Goal: Check status: Check status

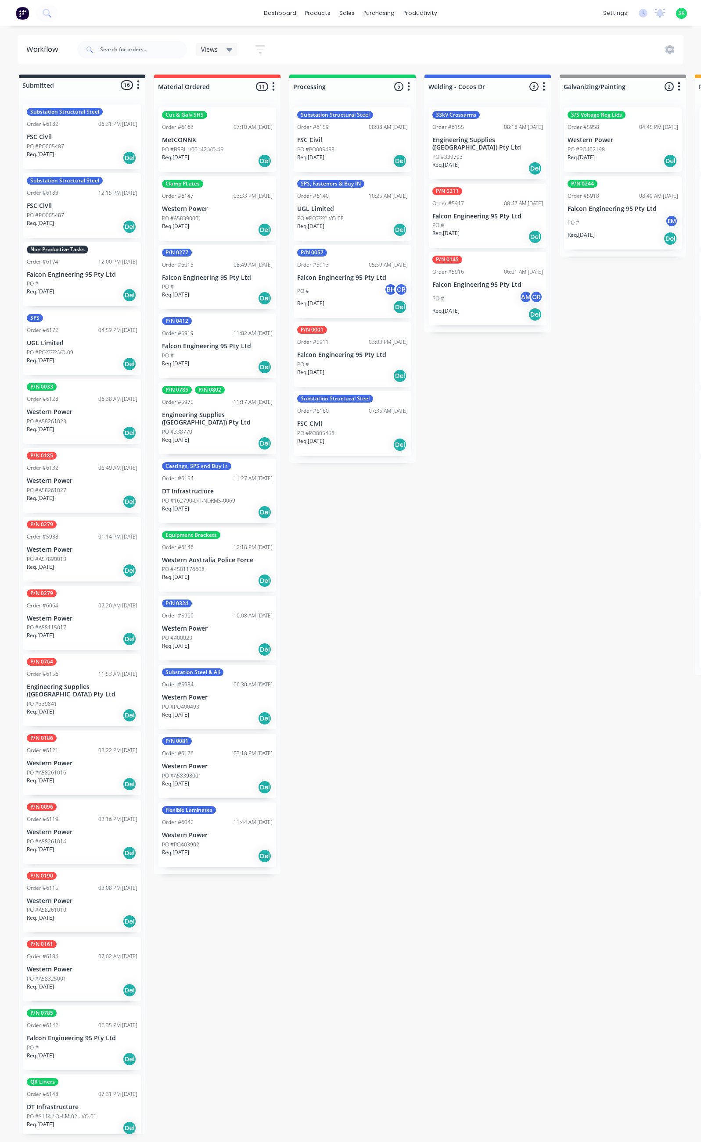
scroll to position [0, 306]
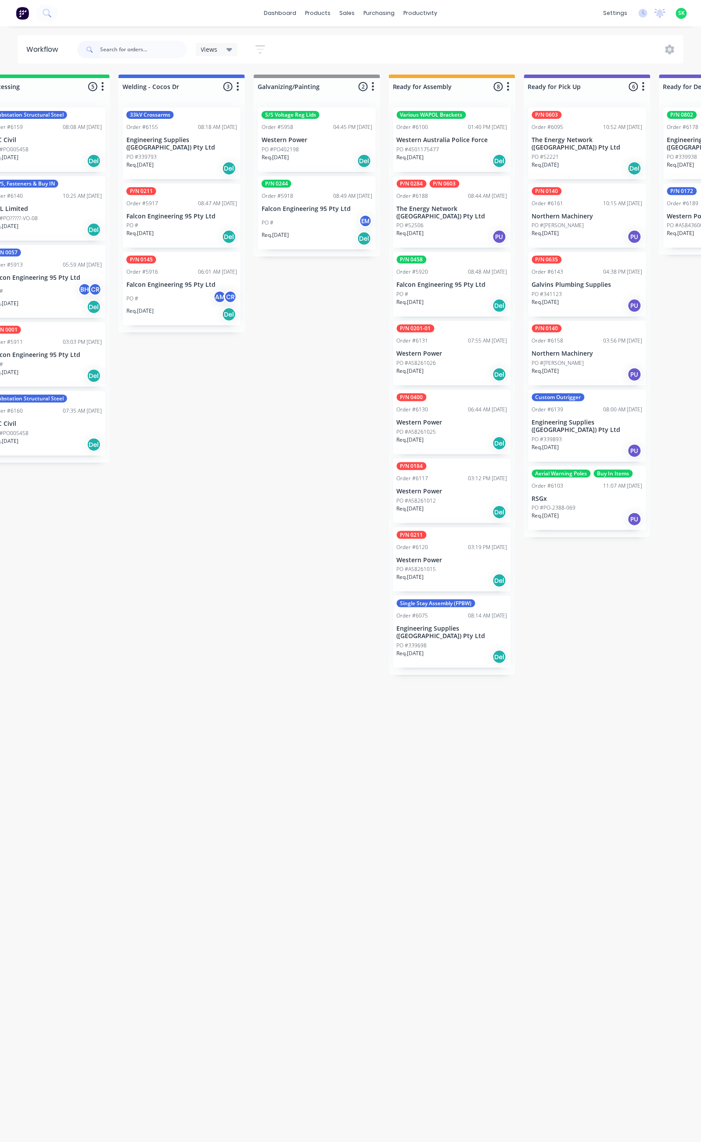
click at [576, 504] on div "PO #PO-2388-069" at bounding box center [587, 508] width 111 height 8
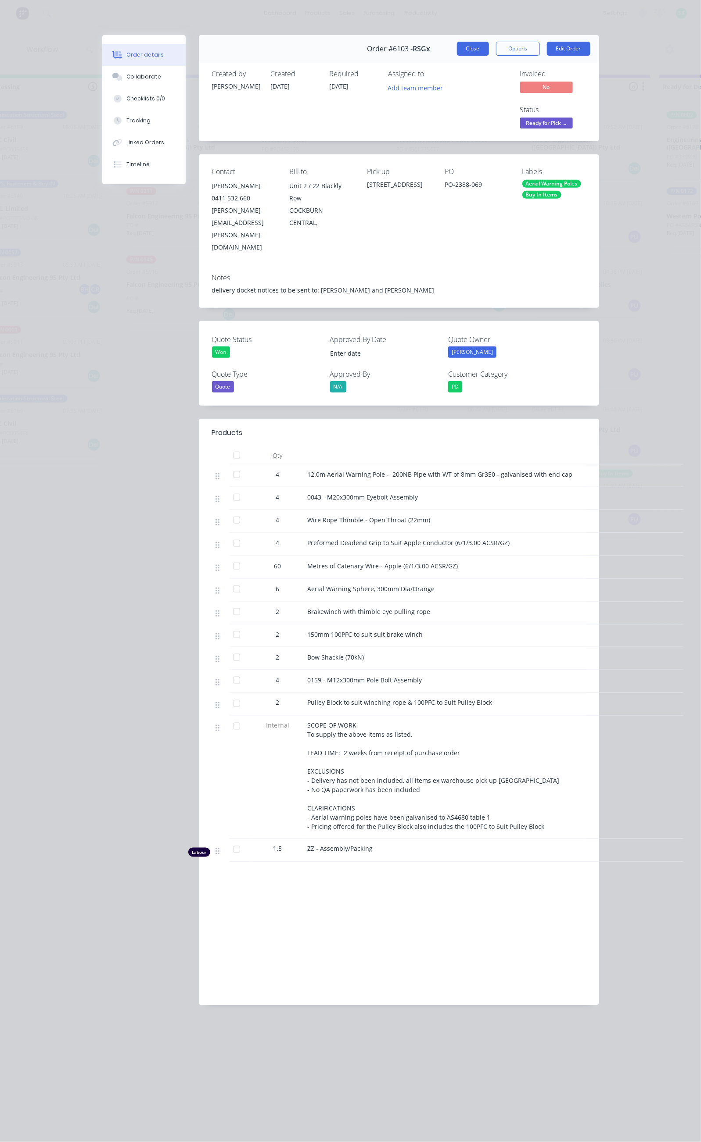
click at [489, 46] on button "Close" at bounding box center [473, 49] width 32 height 14
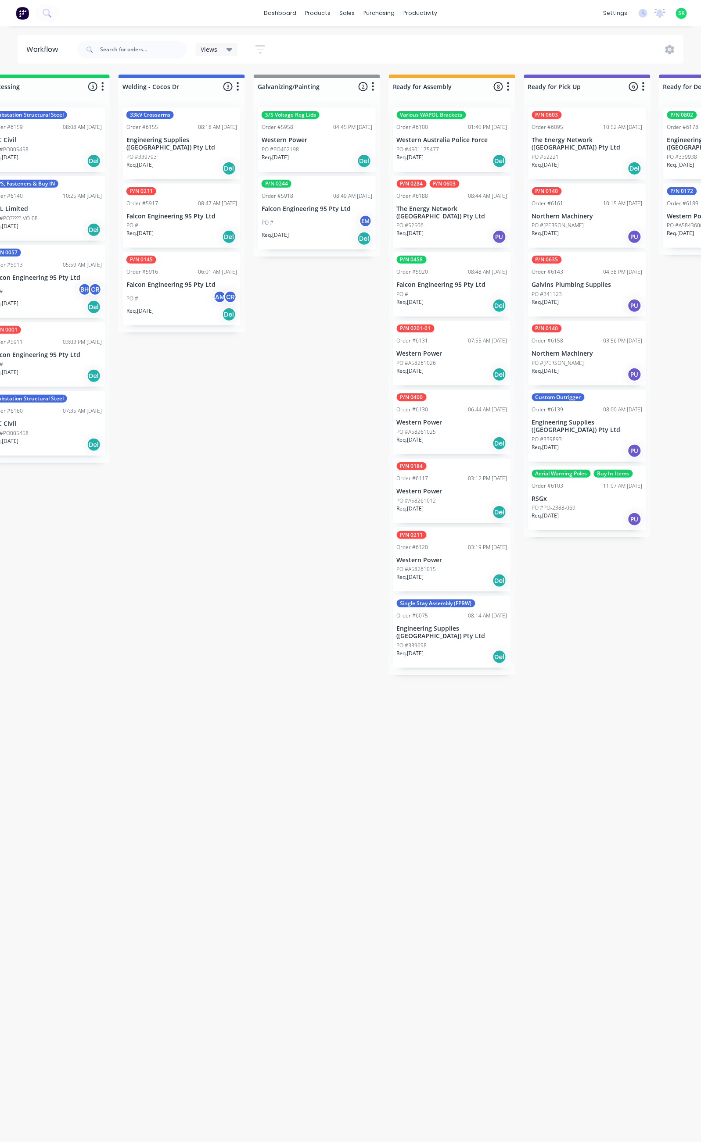
click at [598, 424] on p "Engineering Supplies ([GEOGRAPHIC_DATA]) Pty Ltd" at bounding box center [587, 426] width 111 height 15
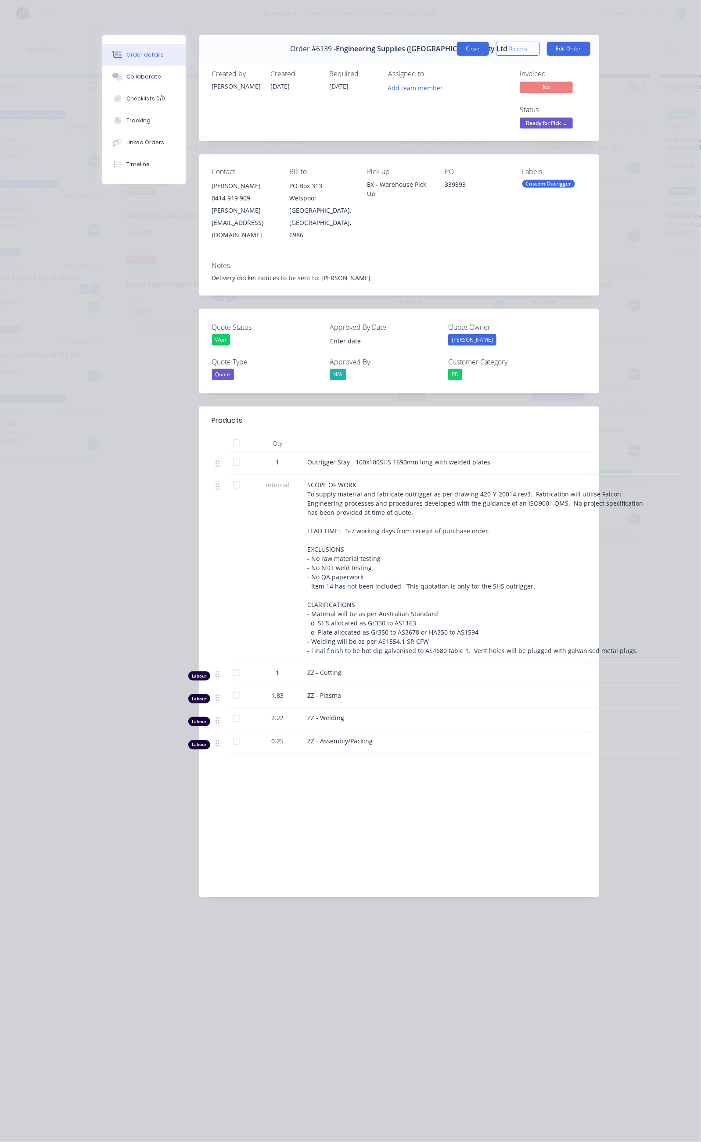
click at [489, 47] on button "Close" at bounding box center [473, 49] width 32 height 14
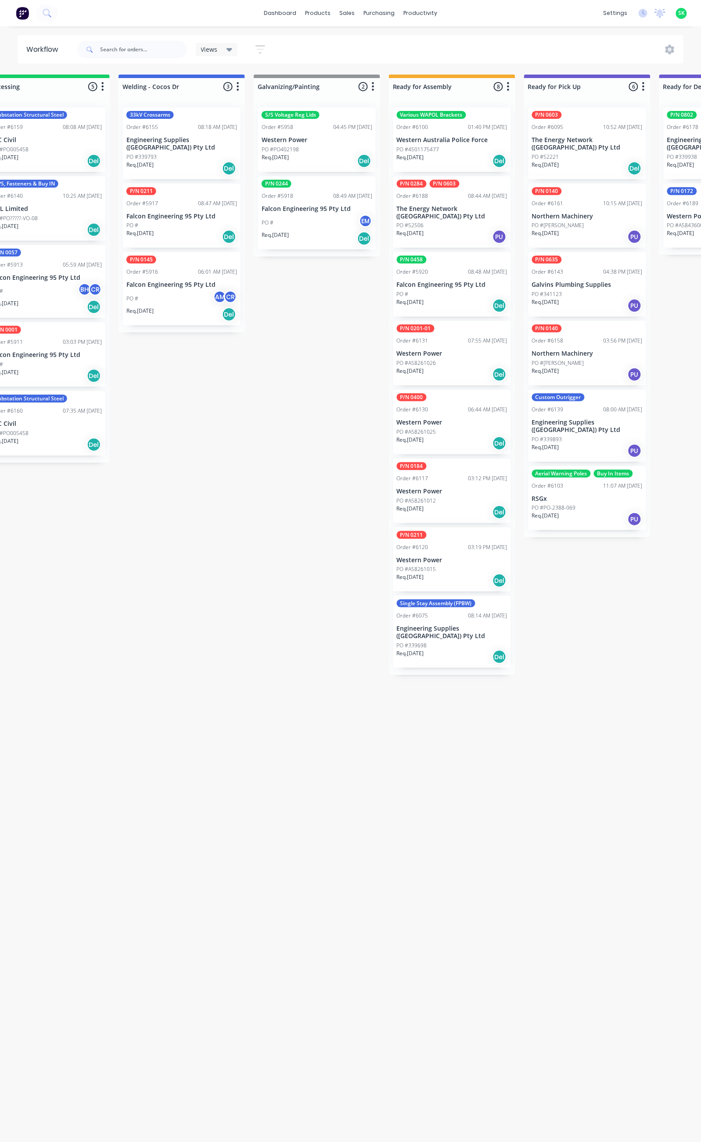
click at [468, 642] on div "PO #339698" at bounding box center [452, 646] width 111 height 8
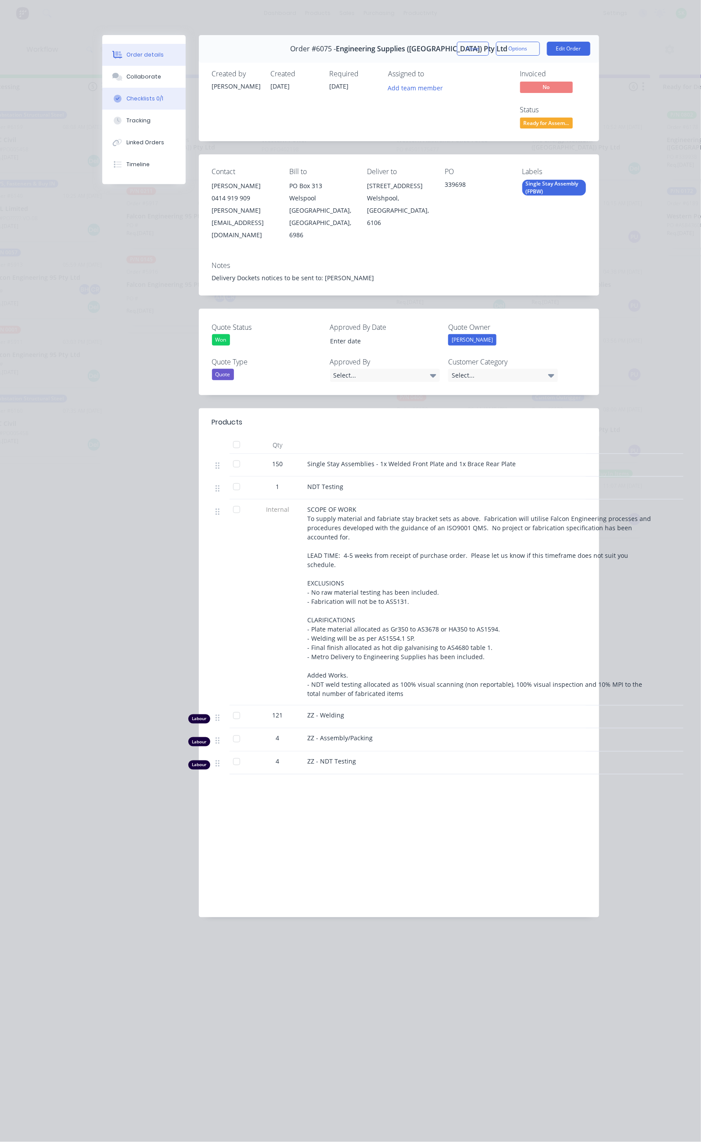
click at [102, 95] on button "Checklists 0/1" at bounding box center [143, 99] width 83 height 22
type textarea "x"
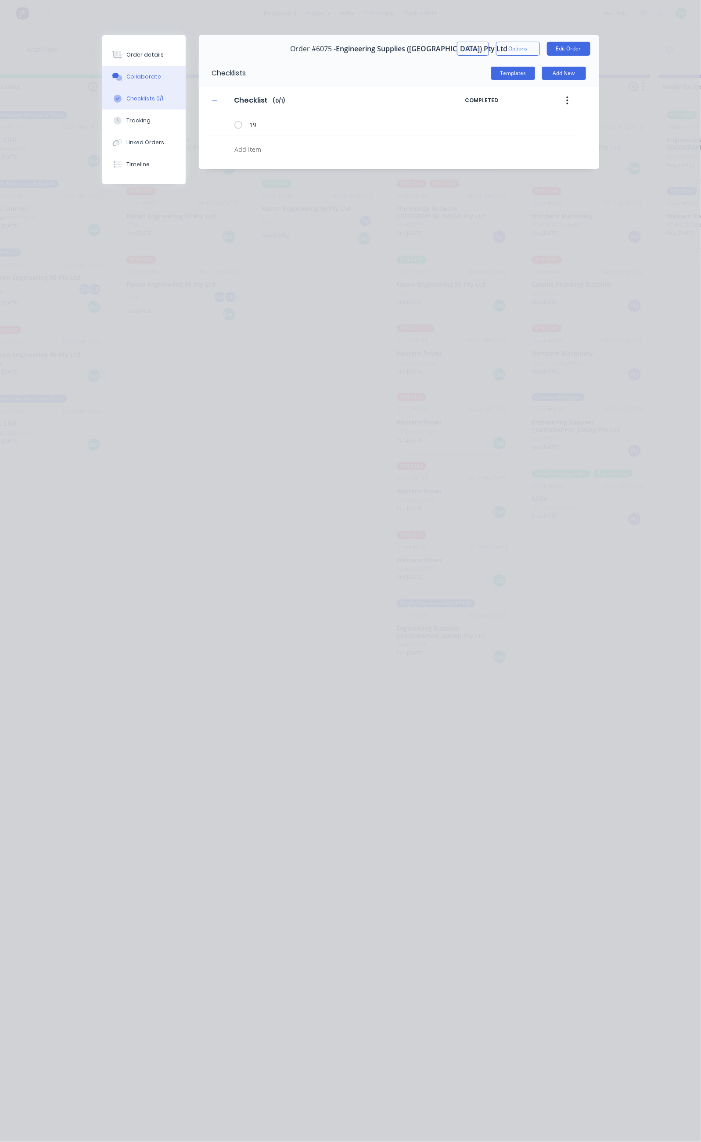
click at [102, 83] on button "Collaborate" at bounding box center [143, 77] width 83 height 22
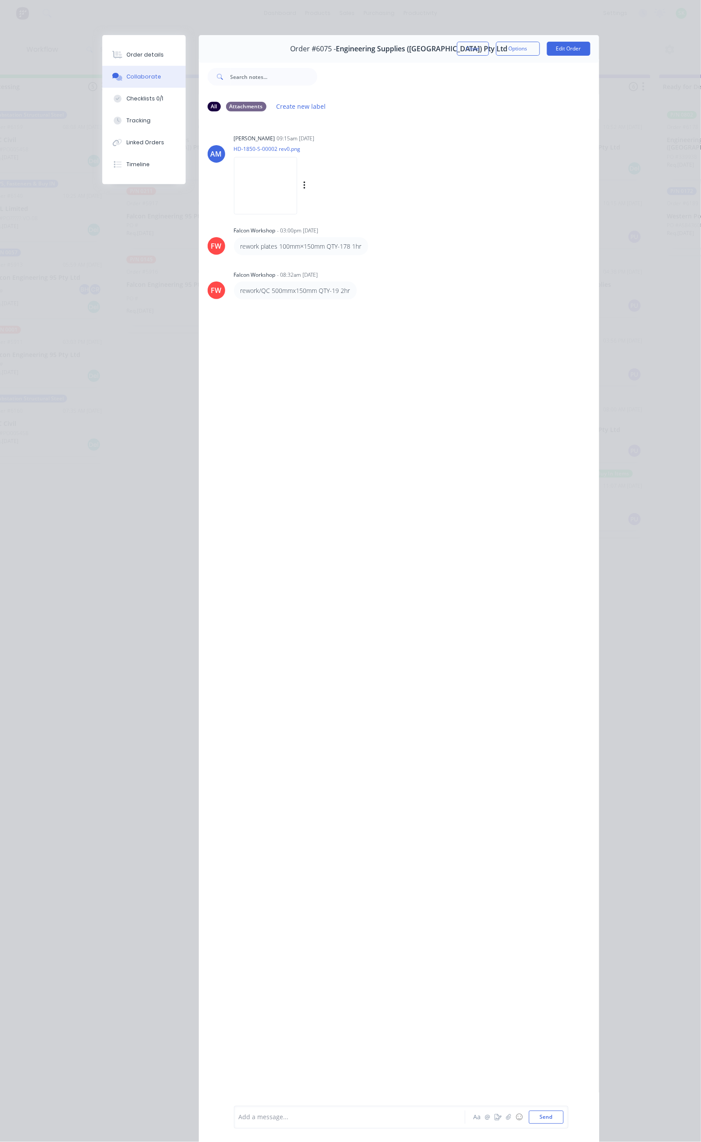
click at [234, 202] on img at bounding box center [265, 185] width 63 height 57
click at [126, 54] on div "Order details" at bounding box center [144, 55] width 37 height 8
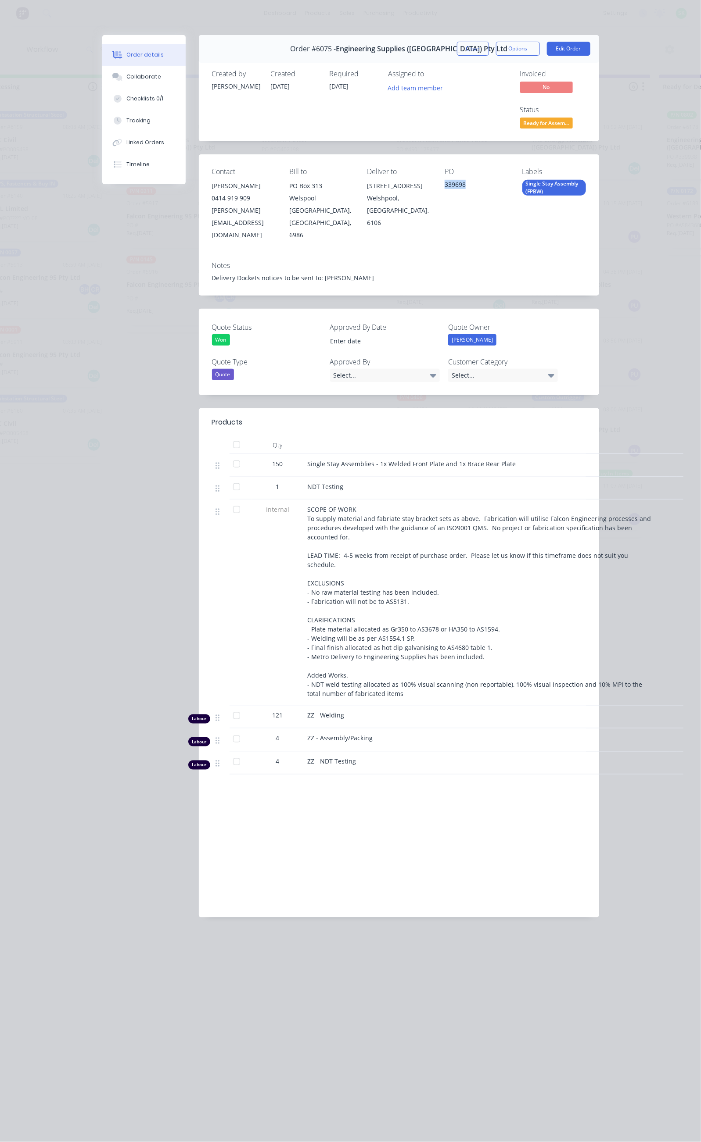
drag, startPoint x: 486, startPoint y: 145, endPoint x: 458, endPoint y: 149, distance: 27.5
click at [458, 154] on div "Contact [PERSON_NAME] 0414 919 909 [PERSON_NAME][EMAIL_ADDRESS][DOMAIN_NAME] Bi…" at bounding box center [399, 204] width 400 height 100
copy div "339698"
drag, startPoint x: 189, startPoint y: 402, endPoint x: 431, endPoint y: 402, distance: 242.2
click at [429, 454] on div "150 Single Stay Assemblies - 1x Welded Front Plate and 1x Brace Rear Plate" at bounding box center [399, 465] width 374 height 23
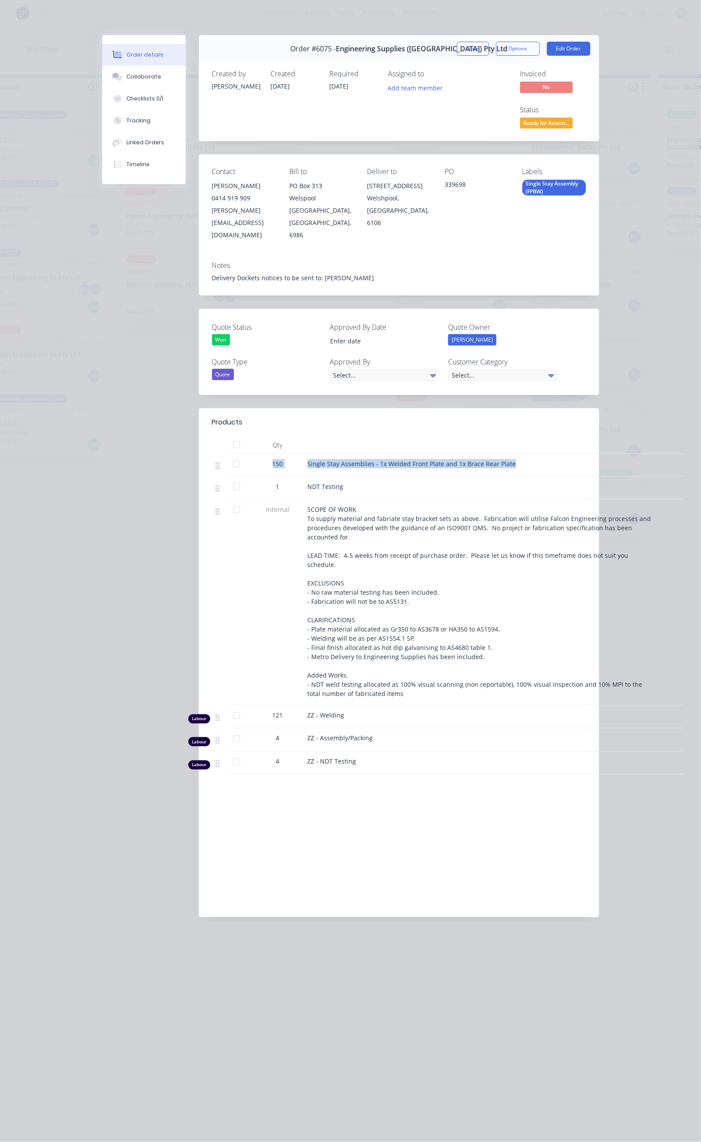
copy div "150 Single Stay Assemblies - 1x Welded Front Plate and 1x Brace Rear Plate"
